Goal: Task Accomplishment & Management: Use online tool/utility

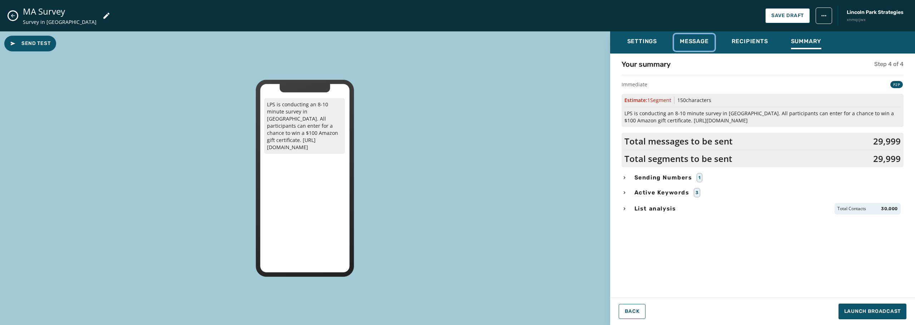
click at [696, 40] on span "Message" at bounding box center [694, 41] width 29 height 7
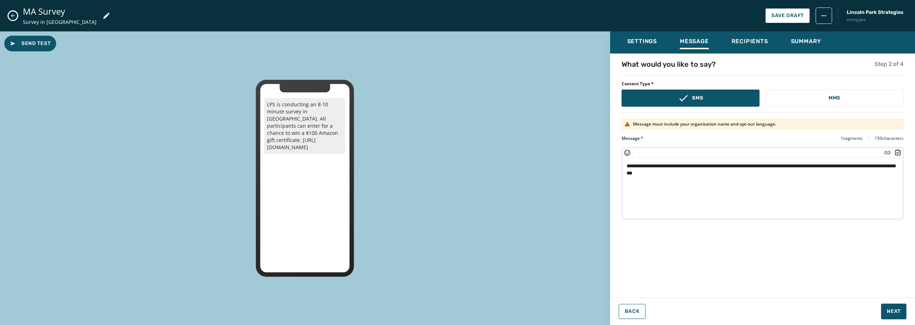
click at [763, 178] on textarea "**********" at bounding box center [762, 187] width 280 height 59
click at [648, 44] on span "Settings" at bounding box center [642, 41] width 30 height 7
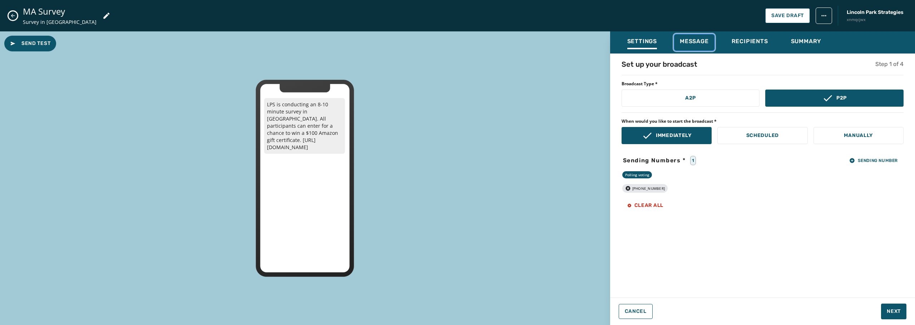
click at [693, 40] on span "Message" at bounding box center [694, 41] width 29 height 7
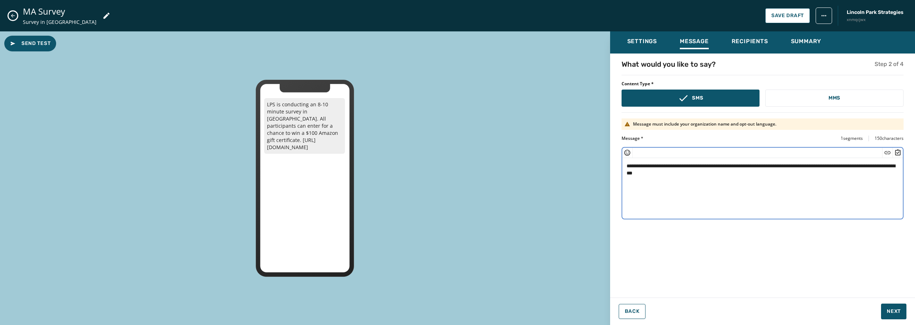
click at [742, 176] on textarea "**********" at bounding box center [762, 187] width 280 height 59
type textarea "**********"
click at [642, 45] on span "Settings" at bounding box center [642, 41] width 30 height 7
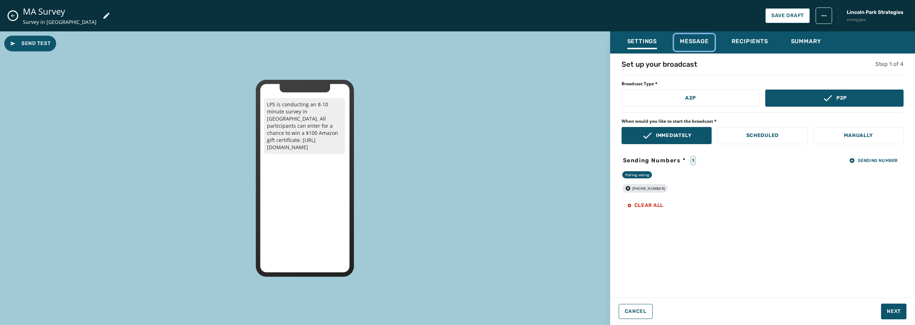
drag, startPoint x: 694, startPoint y: 40, endPoint x: 708, endPoint y: 45, distance: 14.7
click at [696, 41] on span "Message" at bounding box center [694, 41] width 29 height 7
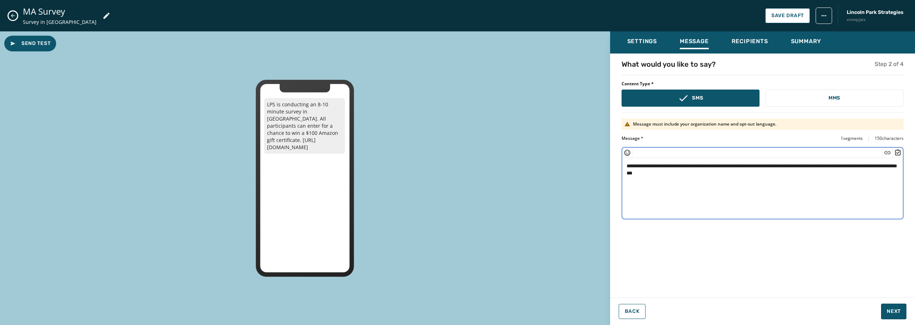
click at [753, 177] on textarea "**********" at bounding box center [762, 187] width 280 height 59
click at [895, 313] on span "Next" at bounding box center [893, 311] width 14 height 7
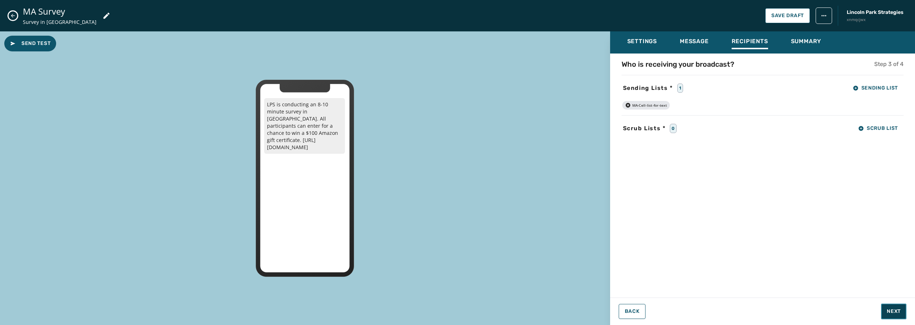
click at [887, 313] on span "Next" at bounding box center [893, 311] width 14 height 7
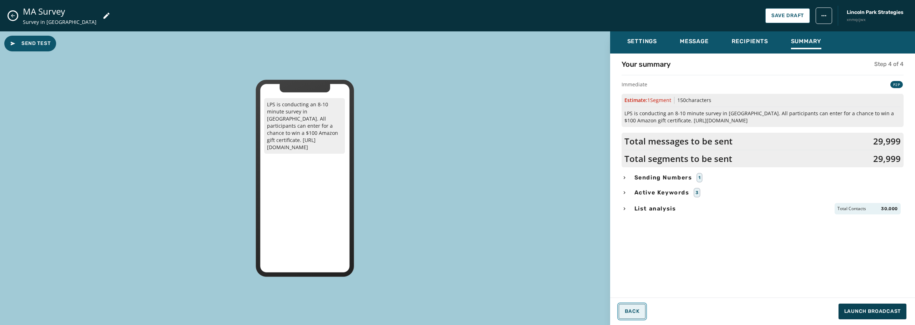
click at [638, 311] on span "Back" at bounding box center [632, 312] width 15 height 6
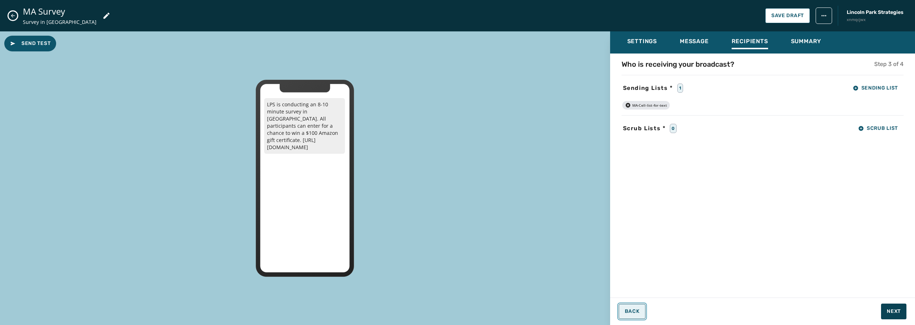
click at [638, 311] on span "Back" at bounding box center [632, 312] width 15 height 6
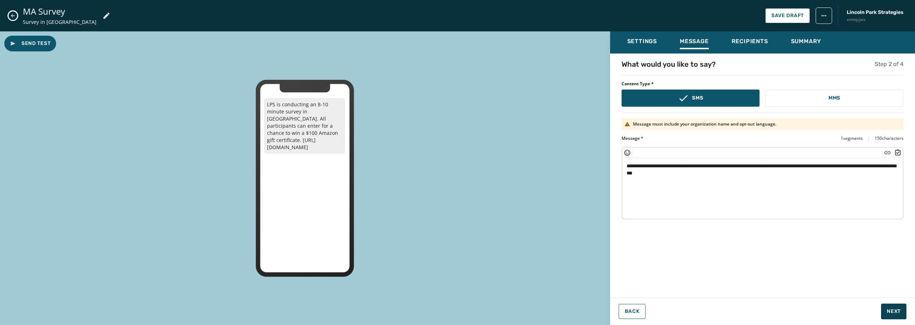
click at [740, 176] on textarea "**********" at bounding box center [762, 187] width 280 height 59
click at [827, 16] on html "Broadcasts Inbox Sending Numbers 10DLC Registration Keywords & Responders Short…" at bounding box center [457, 162] width 915 height 325
click at [637, 45] on html "Broadcasts Inbox Sending Numbers 10DLC Registration Keywords & Responders Short…" at bounding box center [457, 162] width 915 height 325
click at [642, 46] on div "Settings" at bounding box center [642, 43] width 30 height 11
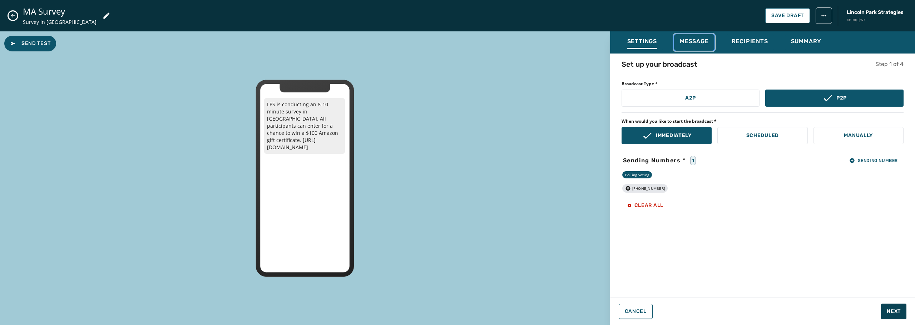
click at [702, 44] on span "Message" at bounding box center [694, 41] width 29 height 7
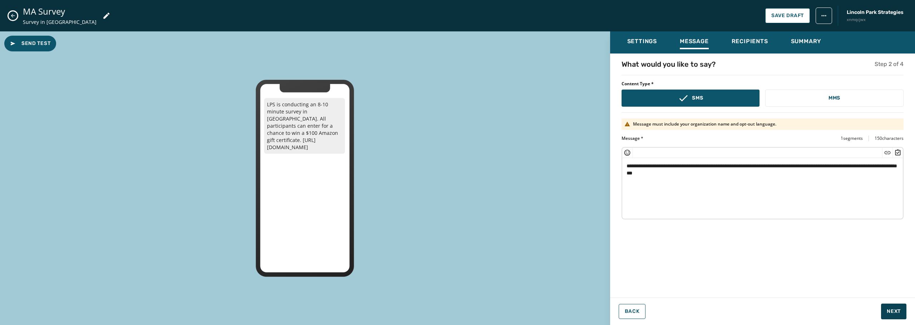
click at [772, 178] on textarea "**********" at bounding box center [762, 187] width 280 height 59
click at [714, 174] on textarea "**********" at bounding box center [762, 187] width 280 height 59
click at [781, 174] on textarea "**********" at bounding box center [762, 187] width 280 height 59
click at [629, 166] on textarea "**********" at bounding box center [762, 187] width 280 height 59
click at [830, 169] on textarea "**********" at bounding box center [762, 187] width 280 height 59
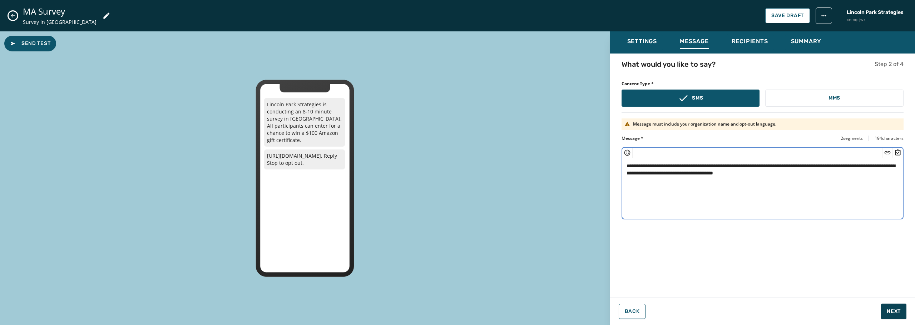
click at [809, 174] on textarea "**********" at bounding box center [762, 187] width 280 height 59
type textarea "**********"
click at [896, 314] on span "Next" at bounding box center [893, 311] width 14 height 7
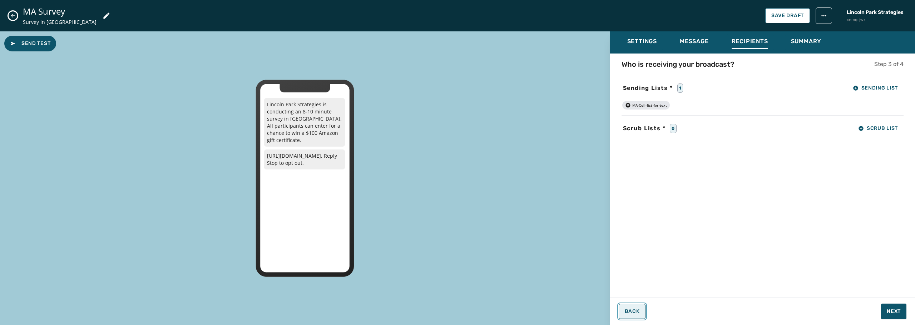
click at [638, 312] on span "Back" at bounding box center [632, 312] width 15 height 6
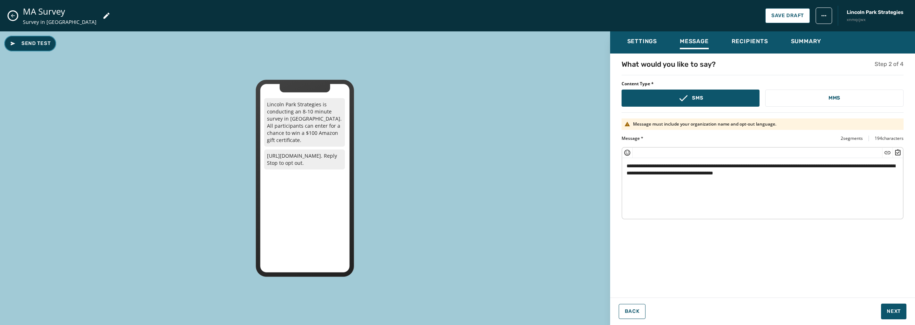
click at [33, 45] on span "Send Test" at bounding box center [30, 43] width 40 height 7
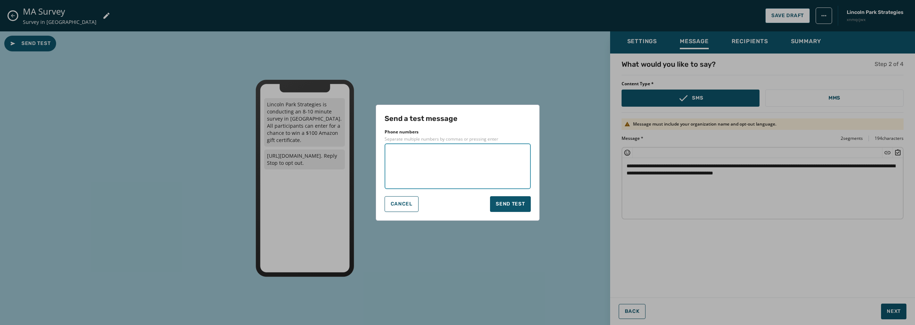
click at [460, 163] on textarea at bounding box center [457, 167] width 136 height 36
type textarea "**********"
click at [511, 204] on span "Send test" at bounding box center [510, 204] width 29 height 7
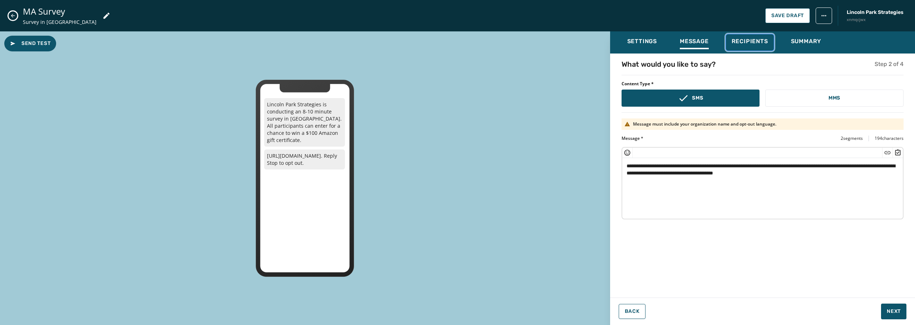
click at [751, 44] on span "Recipients" at bounding box center [749, 41] width 36 height 7
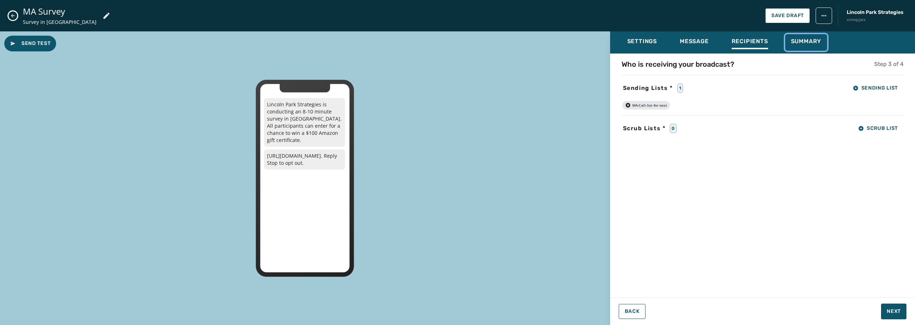
click at [805, 44] on span "Summary" at bounding box center [806, 41] width 31 height 7
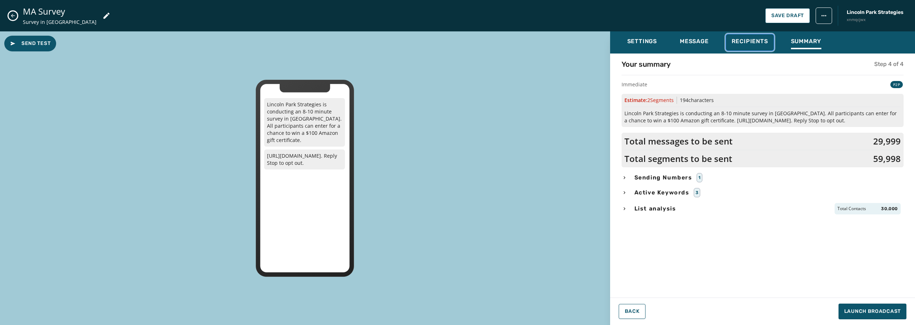
click at [745, 44] on span "Recipients" at bounding box center [749, 41] width 36 height 7
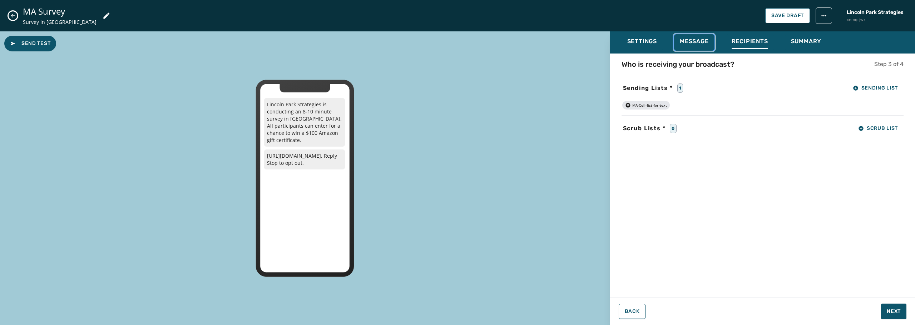
click at [700, 44] on span "Message" at bounding box center [694, 41] width 29 height 7
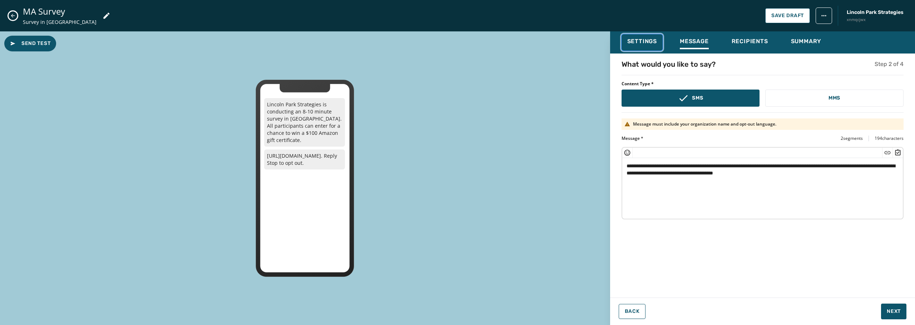
click at [653, 42] on span "Settings" at bounding box center [642, 41] width 30 height 7
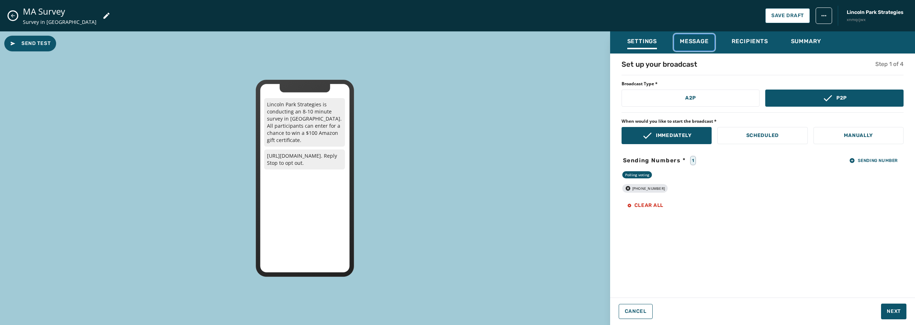
click at [703, 45] on div "Message" at bounding box center [694, 43] width 29 height 11
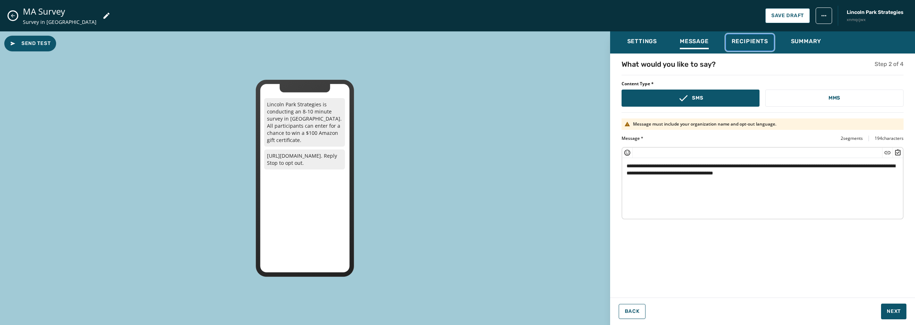
click at [735, 40] on span "Recipients" at bounding box center [749, 41] width 36 height 7
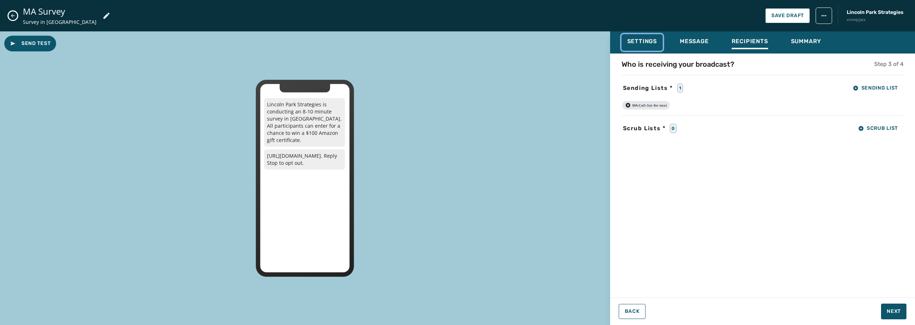
click at [650, 44] on span "Settings" at bounding box center [642, 41] width 30 height 7
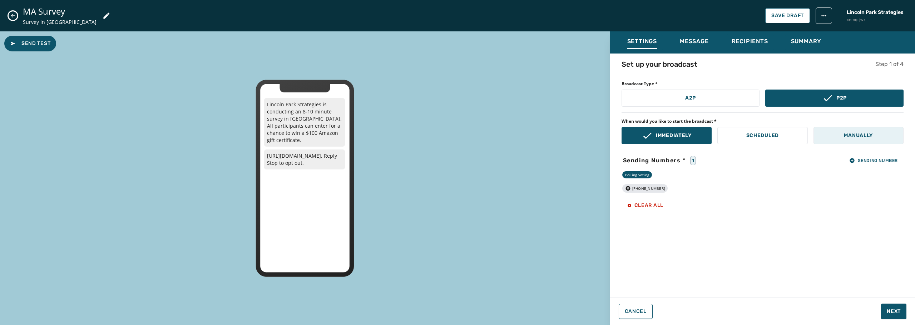
click at [875, 140] on button "Manually" at bounding box center [858, 135] width 90 height 17
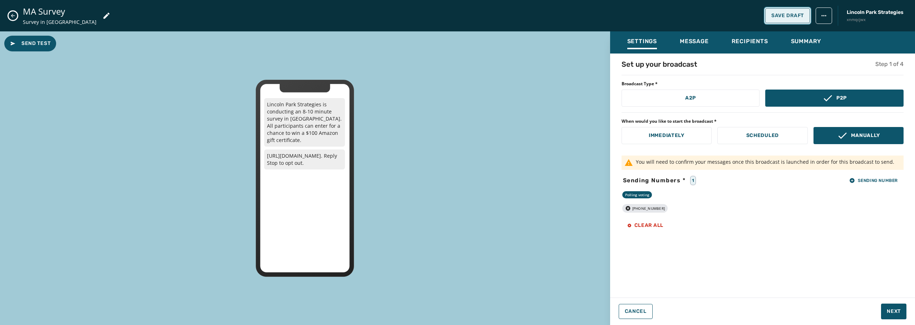
click at [790, 18] on span "Save Draft" at bounding box center [787, 16] width 33 height 6
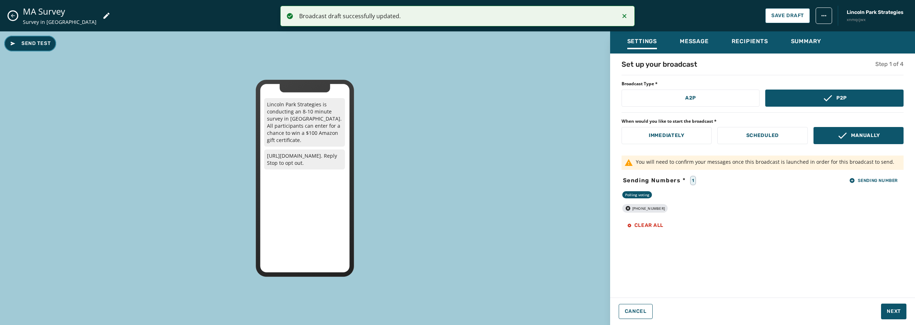
click at [30, 44] on span "Send Test" at bounding box center [30, 43] width 40 height 7
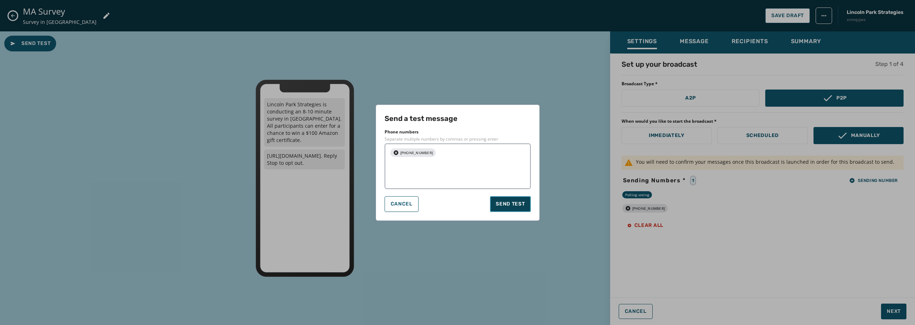
click at [511, 203] on span "Send test" at bounding box center [510, 204] width 29 height 7
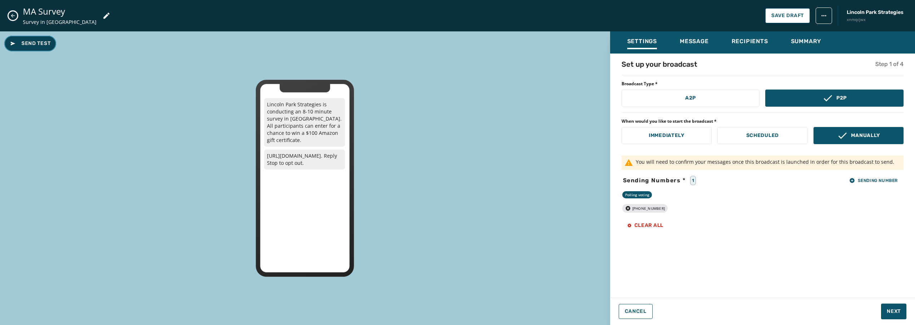
click at [41, 43] on span "Send Test" at bounding box center [30, 43] width 40 height 7
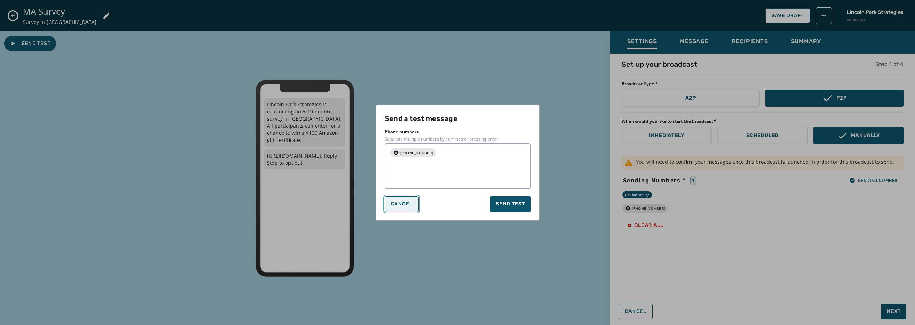
click at [405, 209] on button "Cancel" at bounding box center [401, 205] width 34 height 16
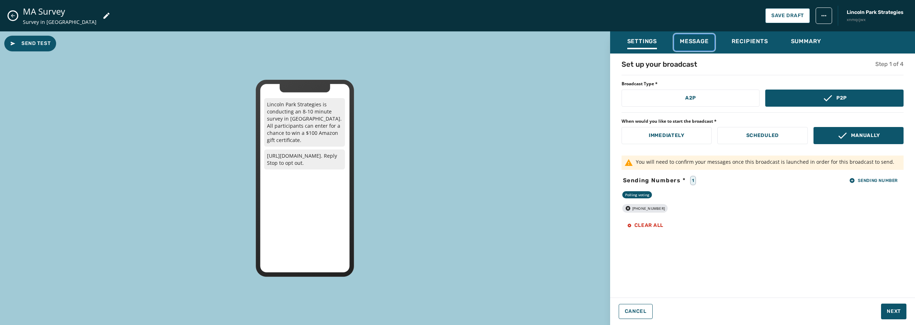
click at [703, 43] on span "Message" at bounding box center [694, 41] width 29 height 7
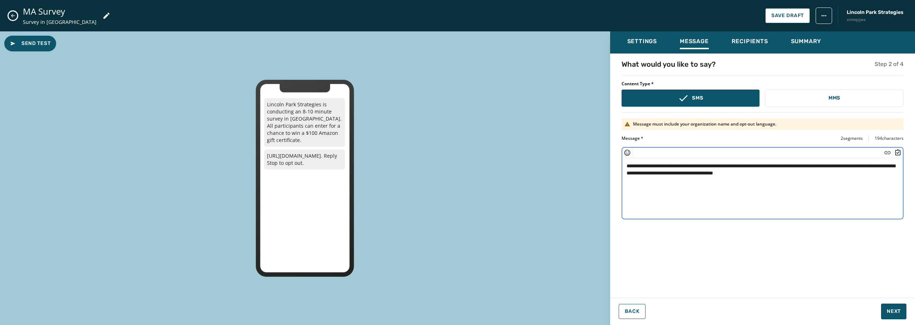
click at [784, 166] on textarea "**********" at bounding box center [762, 187] width 280 height 59
drag, startPoint x: 782, startPoint y: 166, endPoint x: 692, endPoint y: 176, distance: 90.9
click at [692, 176] on textarea "**********" at bounding box center [762, 187] width 280 height 59
drag, startPoint x: 741, startPoint y: 173, endPoint x: 764, endPoint y: 180, distance: 23.7
click at [744, 173] on textarea "**********" at bounding box center [762, 187] width 280 height 59
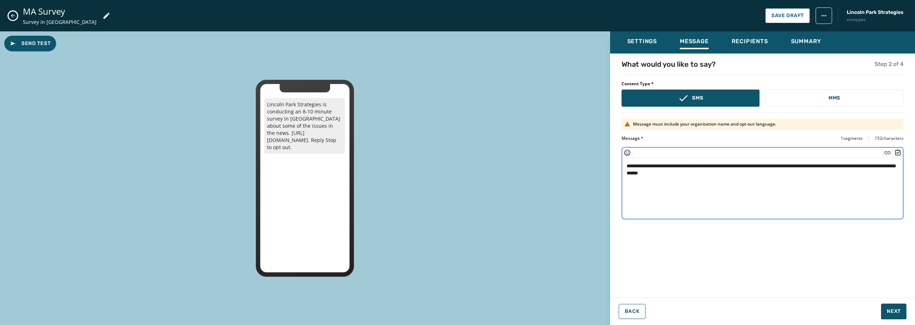
drag, startPoint x: 869, startPoint y: 166, endPoint x: 869, endPoint y: 170, distance: 4.3
click at [868, 167] on textarea "**********" at bounding box center [762, 187] width 280 height 59
click at [31, 44] on span "Send Test" at bounding box center [30, 43] width 40 height 7
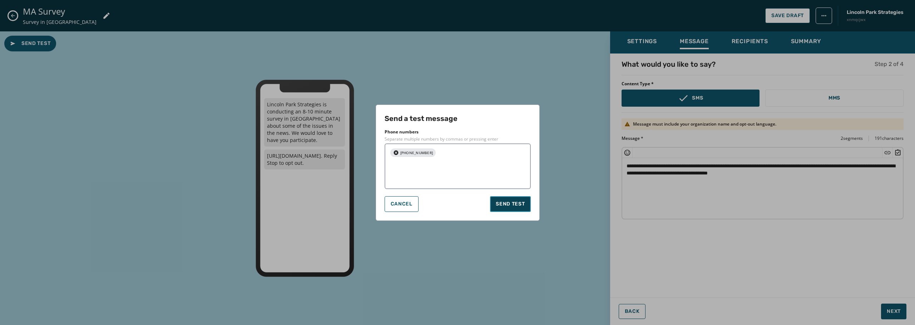
drag, startPoint x: 514, startPoint y: 206, endPoint x: 538, endPoint y: 229, distance: 32.8
click at [514, 206] on span "Send test" at bounding box center [510, 204] width 29 height 7
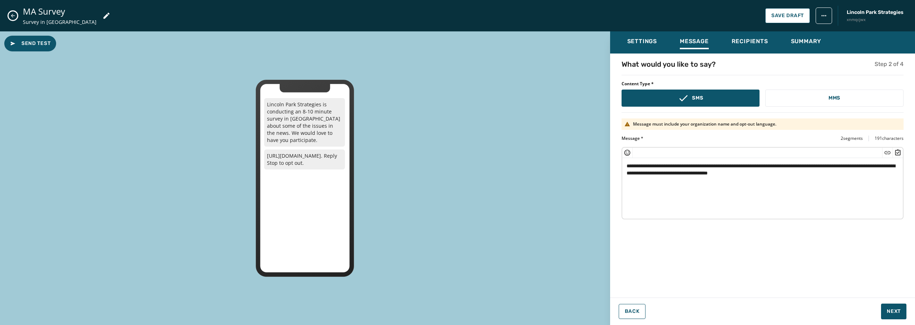
click at [690, 174] on textarea "**********" at bounding box center [762, 187] width 280 height 59
type textarea "**********"
click at [701, 274] on div "**********" at bounding box center [762, 173] width 305 height 229
click at [889, 313] on span "Next" at bounding box center [893, 311] width 14 height 7
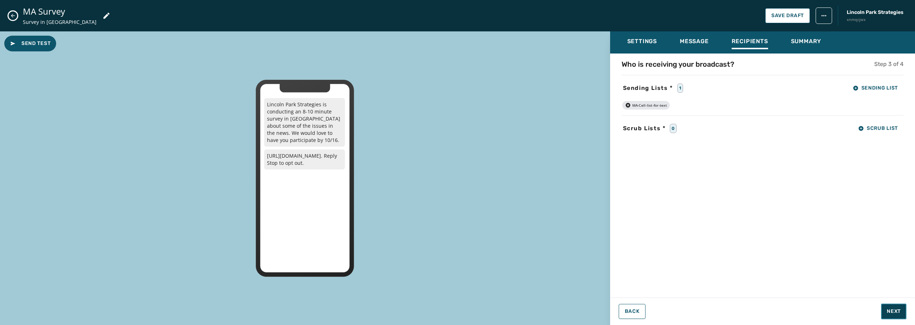
click at [889, 313] on span "Next" at bounding box center [893, 311] width 14 height 7
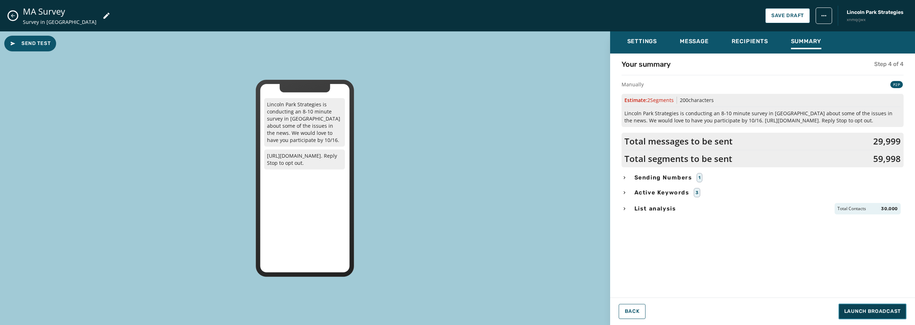
click at [889, 313] on span "Launch Broadcast" at bounding box center [872, 311] width 56 height 7
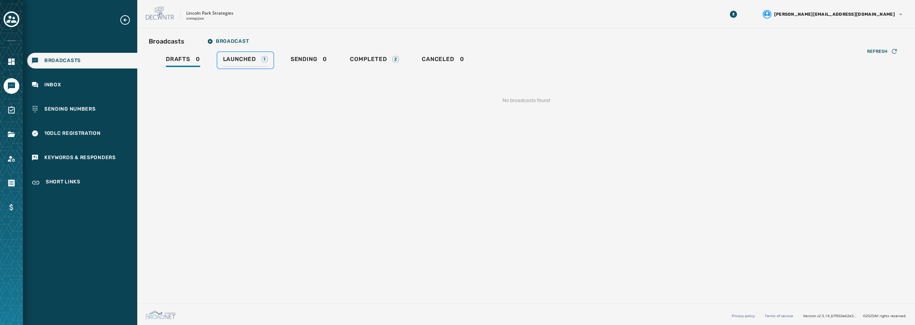
click at [246, 60] on span "Launched" at bounding box center [239, 59] width 33 height 7
click at [309, 61] on span "Sending" at bounding box center [302, 59] width 27 height 7
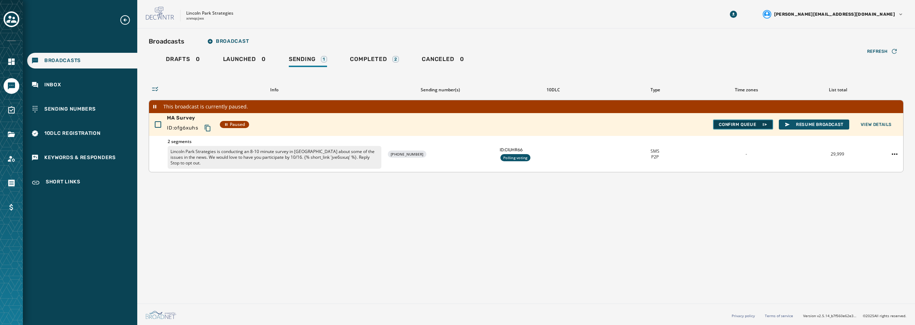
click at [759, 124] on span "Confirm Queue" at bounding box center [742, 125] width 49 height 6
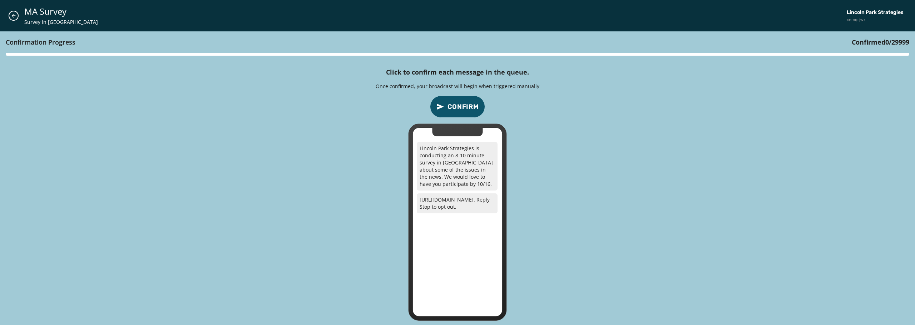
click at [457, 104] on span "Confirm" at bounding box center [462, 107] width 31 height 10
click at [11, 17] on icon "Close admin drawer" at bounding box center [14, 16] width 6 height 6
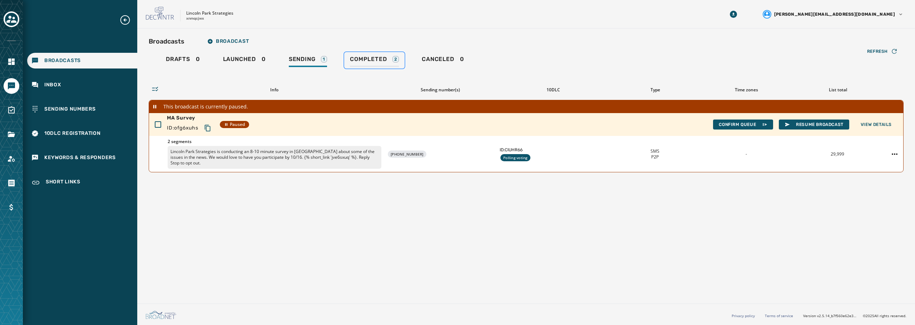
click at [362, 61] on span "Completed" at bounding box center [368, 59] width 37 height 7
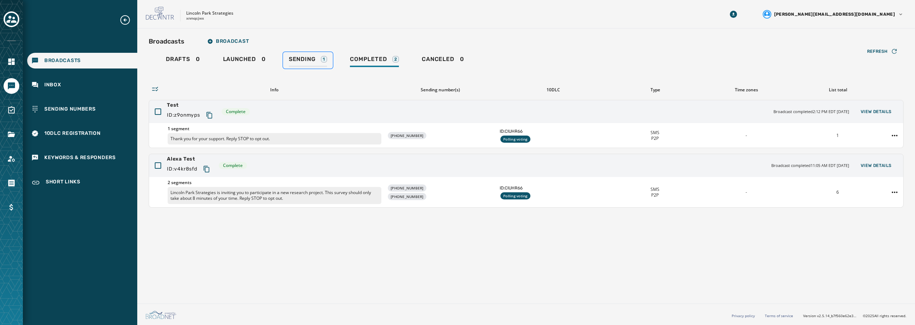
click at [307, 60] on span "Sending" at bounding box center [302, 59] width 27 height 7
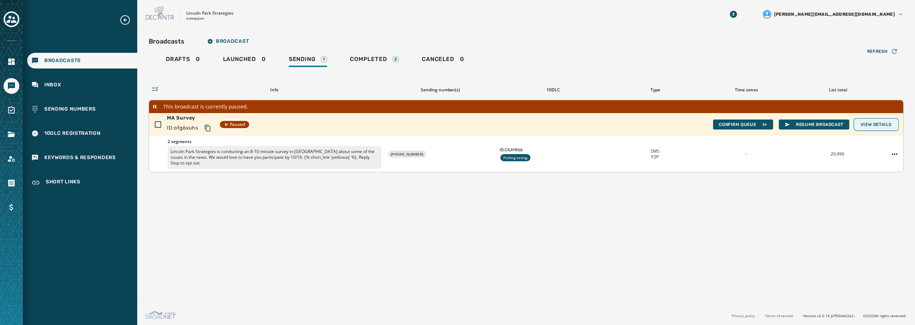
click at [880, 124] on span "View Details" at bounding box center [875, 125] width 31 height 6
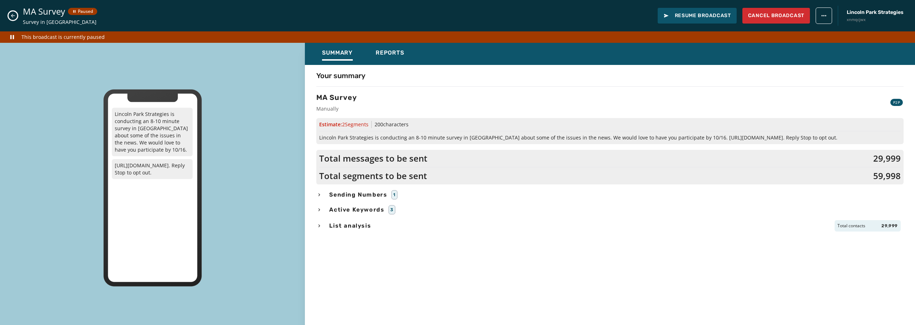
click at [320, 211] on icon "button" at bounding box center [319, 210] width 6 height 6
click at [388, 55] on span "Reports" at bounding box center [389, 52] width 29 height 7
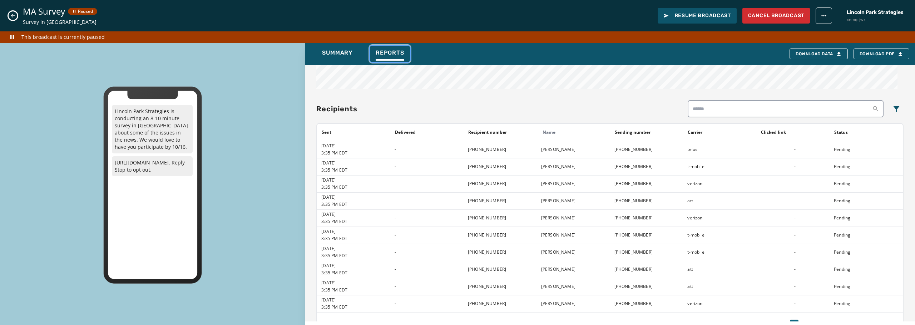
scroll to position [736, 0]
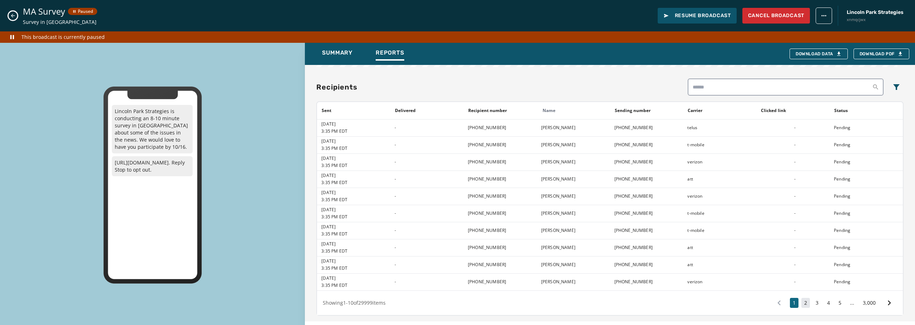
click at [801, 302] on button "2" at bounding box center [805, 303] width 9 height 10
click at [813, 307] on button "3" at bounding box center [816, 303] width 9 height 10
click at [824, 307] on button "4" at bounding box center [828, 303] width 9 height 10
click at [835, 305] on button "5" at bounding box center [839, 303] width 9 height 10
click at [788, 303] on button "1" at bounding box center [792, 303] width 9 height 10
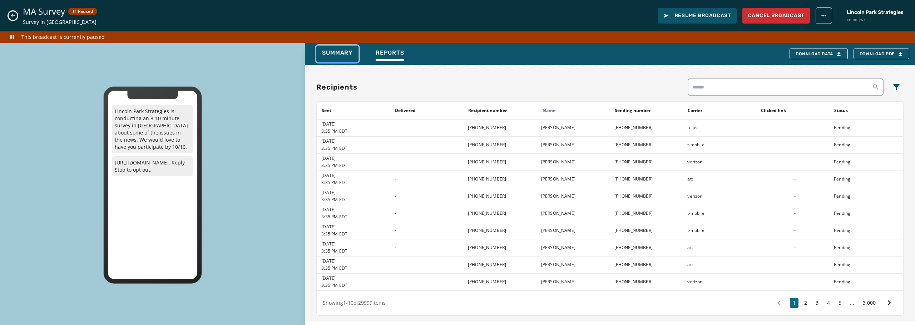
click at [336, 52] on span "Summary" at bounding box center [337, 52] width 31 height 7
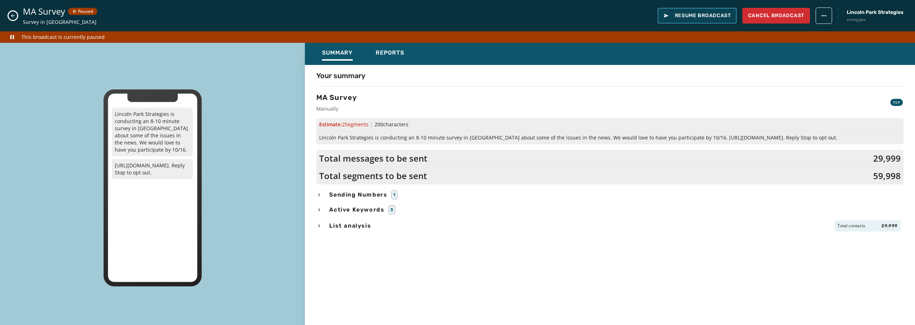
click at [713, 19] on span "Resume Broadcast" at bounding box center [697, 15] width 68 height 7
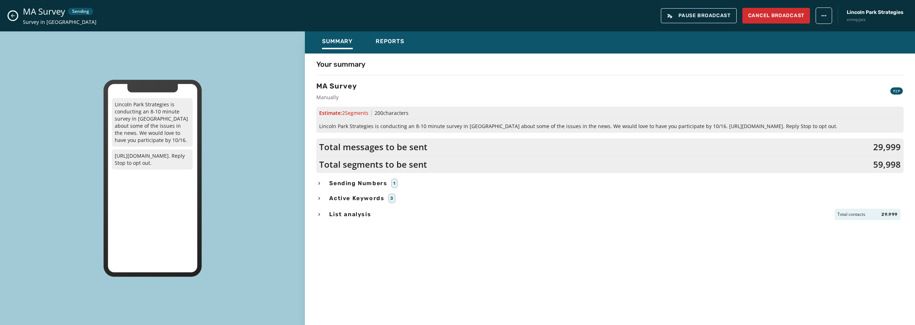
click at [11, 15] on icon "Close admin drawer" at bounding box center [13, 16] width 6 height 6
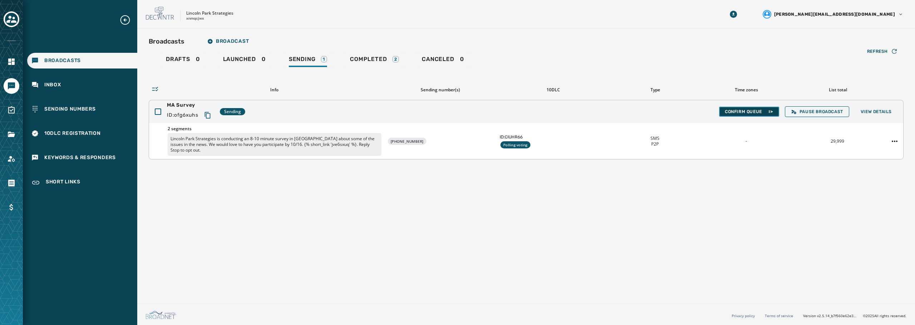
click at [739, 111] on span "Confirm Queue" at bounding box center [749, 112] width 49 height 6
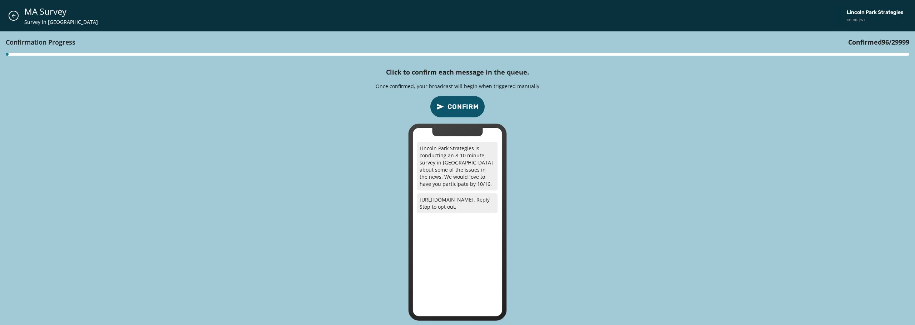
click at [464, 107] on span "Confirm" at bounding box center [462, 107] width 31 height 10
drag, startPoint x: 17, startPoint y: 13, endPoint x: 35, endPoint y: 16, distance: 17.8
click at [19, 13] on div "MA Survey Survey in [GEOGRAPHIC_DATA] Strategies xnmqcjwx" at bounding box center [457, 15] width 915 height 31
click at [15, 16] on icon "Close admin drawer" at bounding box center [14, 16] width 6 height 6
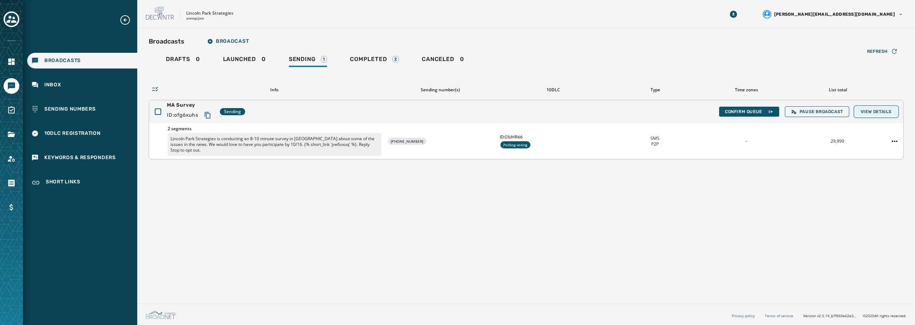
click at [876, 111] on span "View Details" at bounding box center [875, 112] width 31 height 6
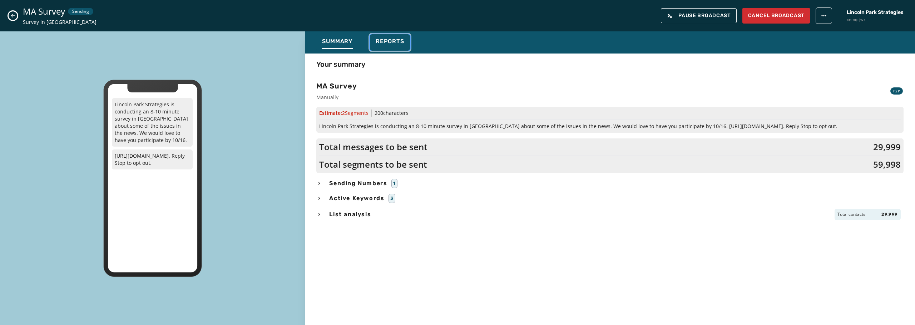
click at [385, 44] on span "Reports" at bounding box center [389, 41] width 29 height 7
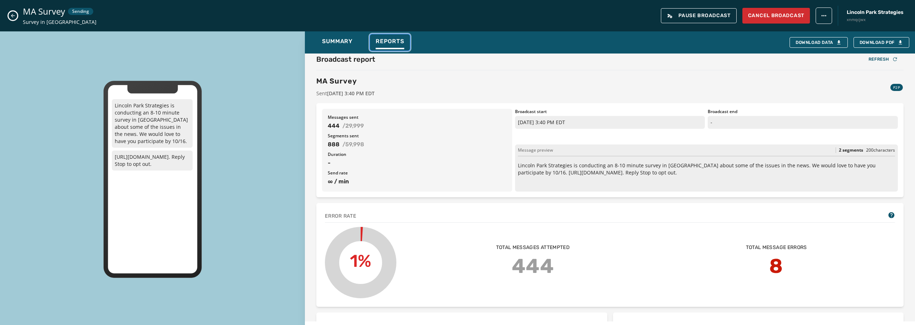
scroll to position [0, 0]
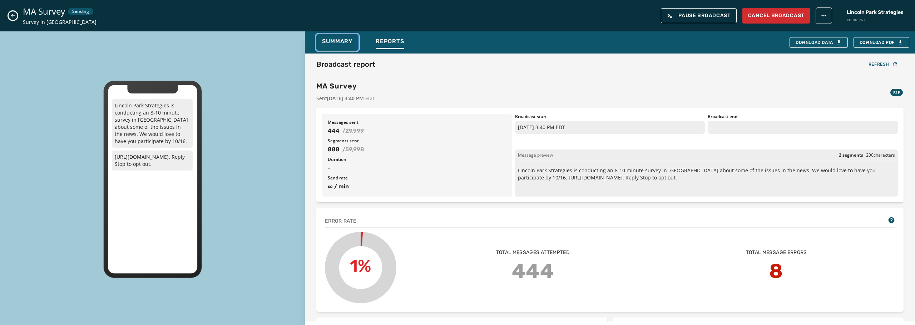
click at [344, 36] on button "Summary" at bounding box center [337, 42] width 42 height 16
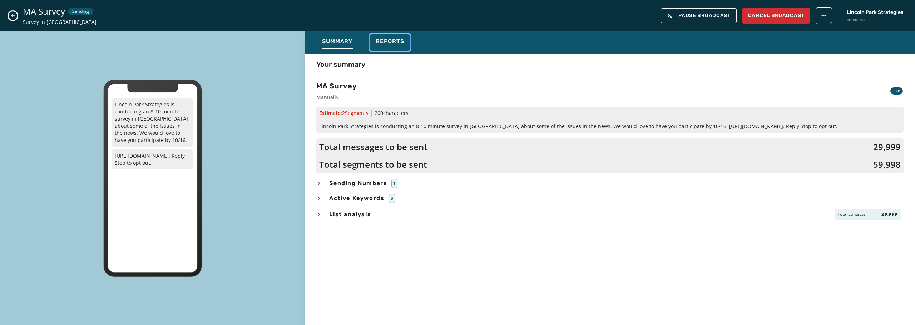
drag, startPoint x: 385, startPoint y: 43, endPoint x: 396, endPoint y: 52, distance: 14.2
click at [385, 43] on span "Reports" at bounding box center [389, 41] width 29 height 7
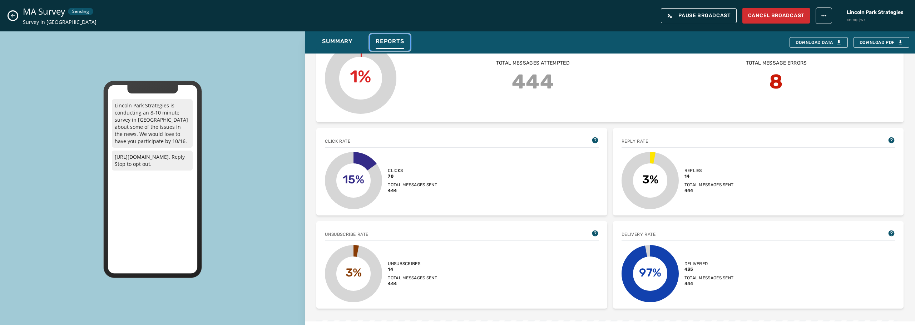
scroll to position [179, 0]
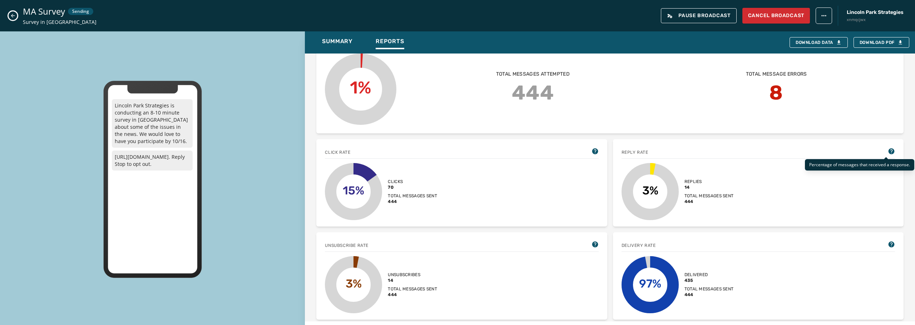
click at [888, 153] on icon at bounding box center [891, 152] width 6 height 6
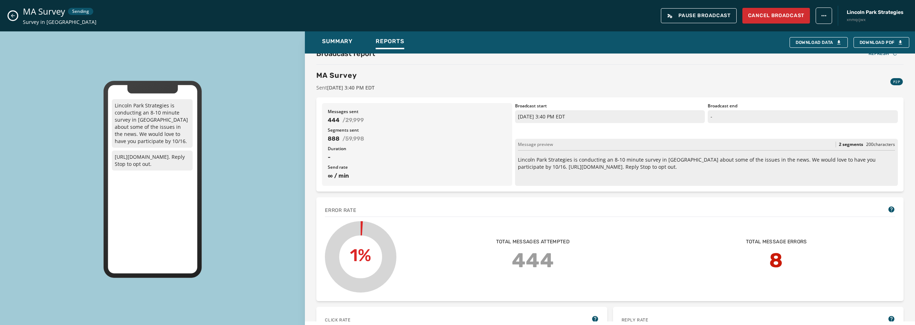
scroll to position [0, 0]
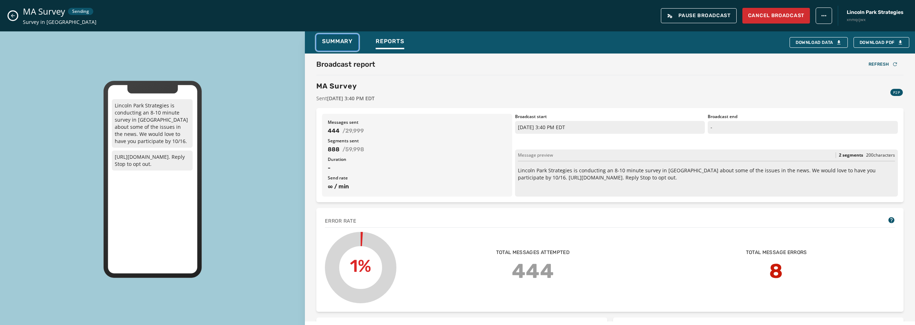
click at [345, 44] on span "Summary" at bounding box center [337, 41] width 31 height 7
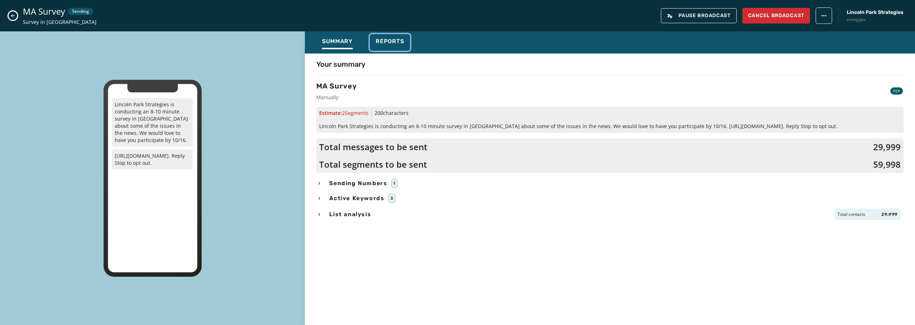
click at [399, 43] on span "Reports" at bounding box center [389, 41] width 29 height 7
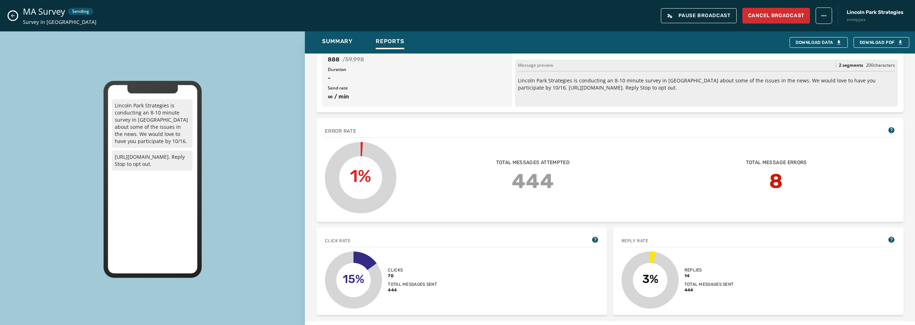
scroll to position [71, 0]
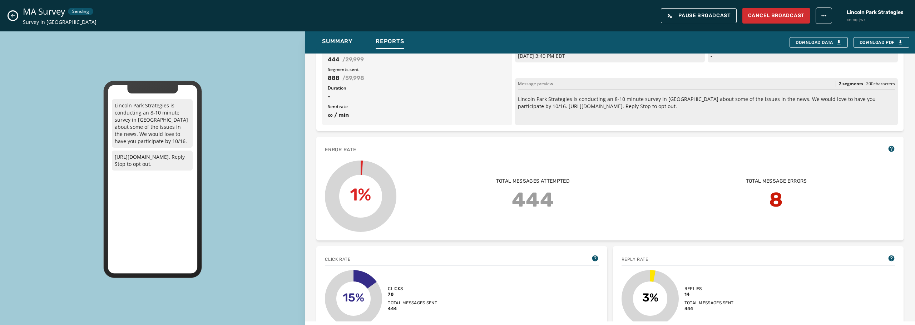
drag, startPoint x: 13, startPoint y: 15, endPoint x: 35, endPoint y: 22, distance: 23.4
click at [16, 16] on button "Close admin drawer" at bounding box center [13, 15] width 9 height 9
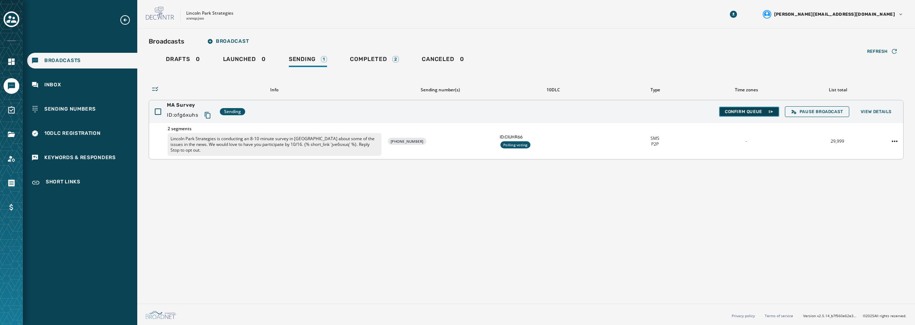
click at [758, 112] on span "Confirm Queue" at bounding box center [749, 112] width 49 height 6
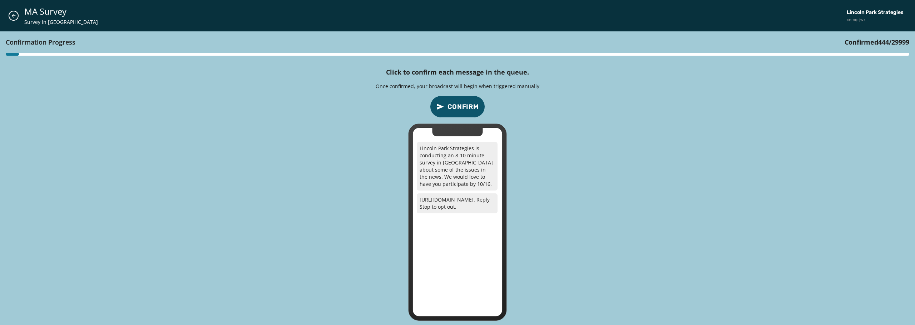
click at [466, 111] on span "Confirm" at bounding box center [462, 107] width 31 height 10
click at [472, 109] on span "Confirm" at bounding box center [462, 107] width 31 height 10
drag, startPoint x: 14, startPoint y: 13, endPoint x: 37, endPoint y: 26, distance: 26.4
click at [17, 15] on button "Close admin drawer" at bounding box center [14, 16] width 10 height 10
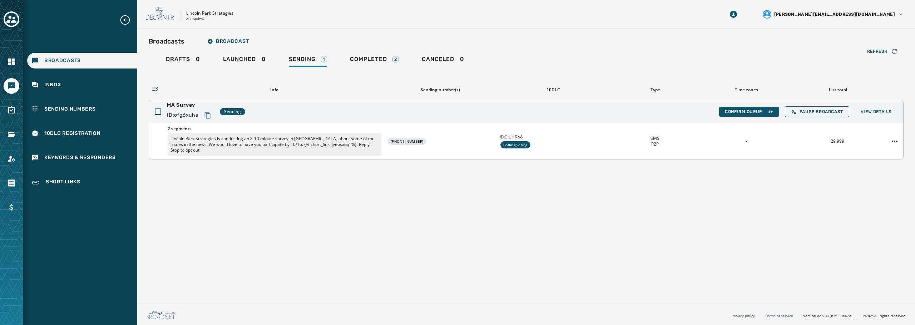
click at [358, 135] on p "Lincoln Park Strategies is conducting an 8-10 minute survey in [GEOGRAPHIC_DATA…" at bounding box center [275, 144] width 214 height 23
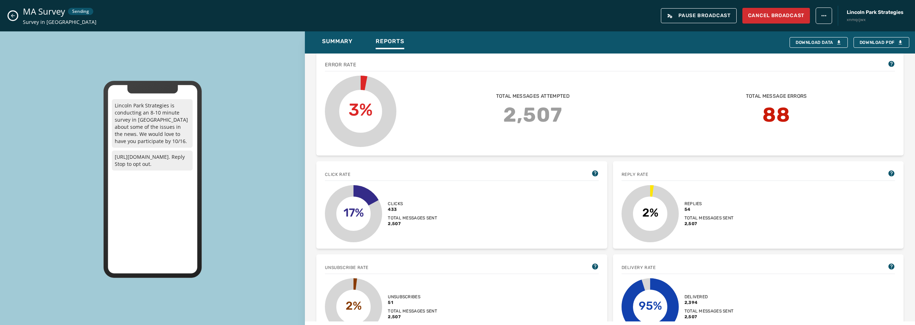
scroll to position [90, 0]
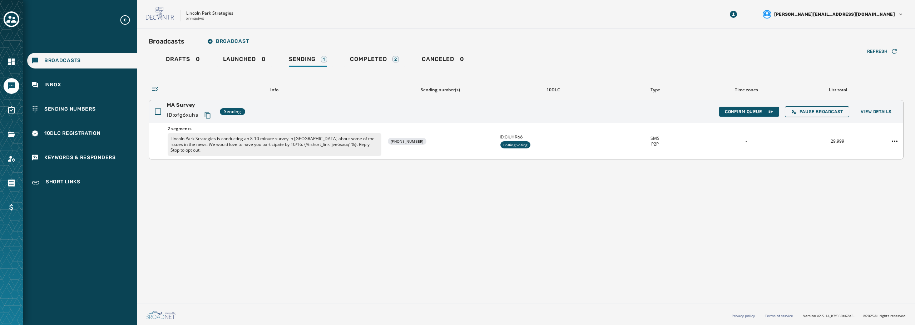
click at [568, 139] on div "ID: CIUHR66 Polling voting" at bounding box center [552, 141] width 107 height 14
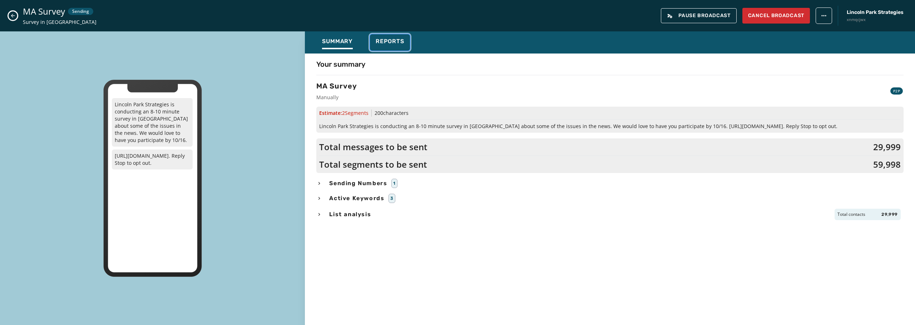
click at [395, 41] on span "Reports" at bounding box center [389, 41] width 29 height 7
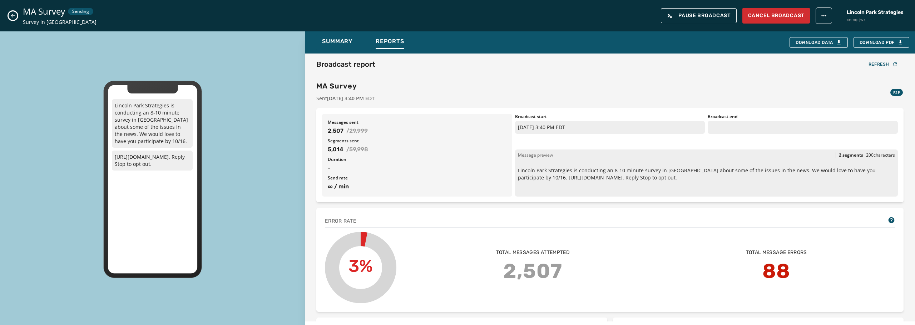
click at [14, 17] on icon "Close admin drawer" at bounding box center [13, 16] width 6 height 6
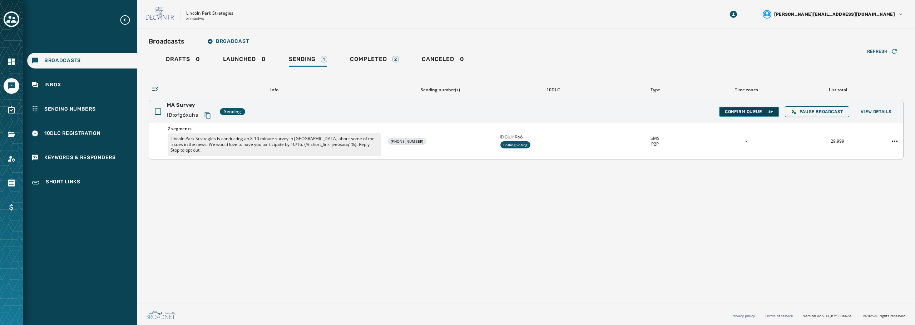
drag, startPoint x: 762, startPoint y: 111, endPoint x: 766, endPoint y: 117, distance: 6.9
click at [762, 111] on span "Confirm Queue" at bounding box center [749, 112] width 49 height 6
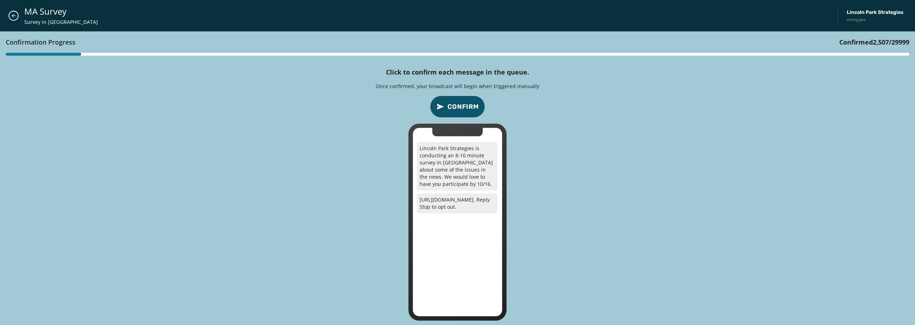
click at [469, 113] on button "Confirm" at bounding box center [457, 107] width 55 height 22
